Goal: Information Seeking & Learning: Learn about a topic

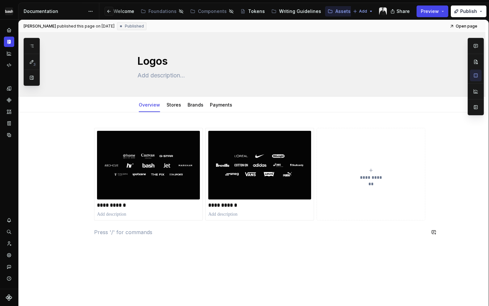
scroll to position [0, 36]
click at [175, 105] on link "Stores" at bounding box center [174, 105] width 15 height 6
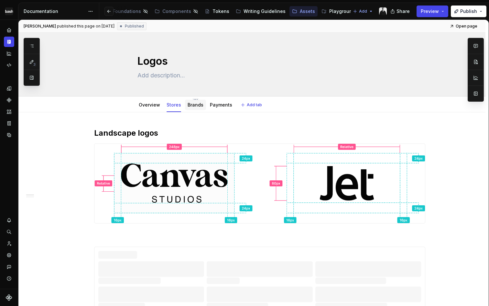
click at [198, 106] on link "Brands" at bounding box center [196, 105] width 16 height 6
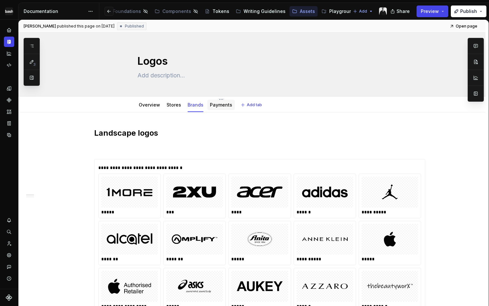
click at [222, 106] on link "Payments" at bounding box center [221, 105] width 22 height 6
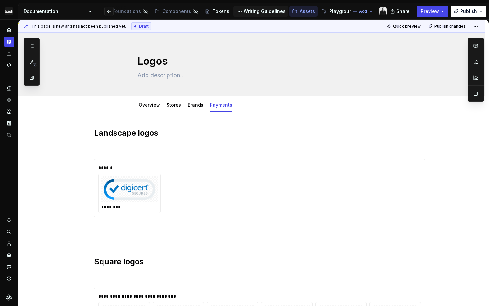
click at [259, 13] on div "Writing Guidelines" at bounding box center [265, 11] width 42 height 6
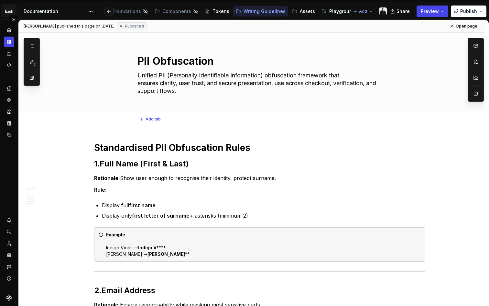
type textarea "*"
